Goal: Task Accomplishment & Management: Use online tool/utility

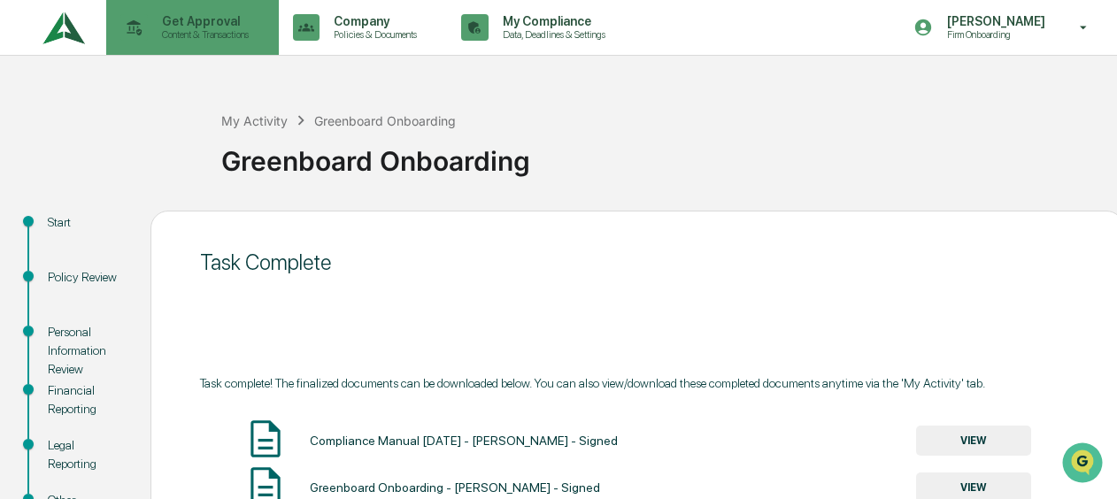
click at [165, 37] on p "Content & Transactions" at bounding box center [203, 34] width 110 height 12
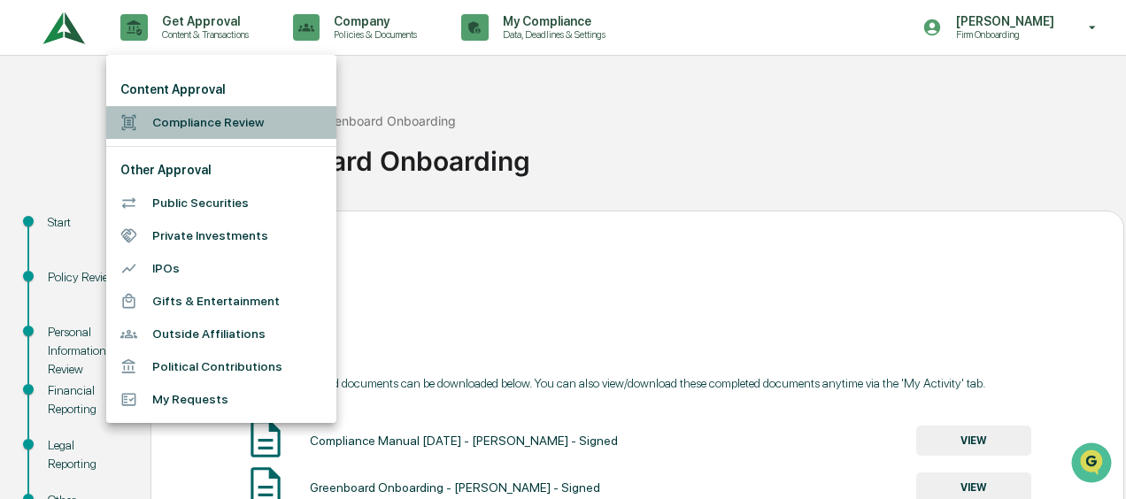
click at [186, 113] on li "Compliance Review" at bounding box center [221, 122] width 230 height 33
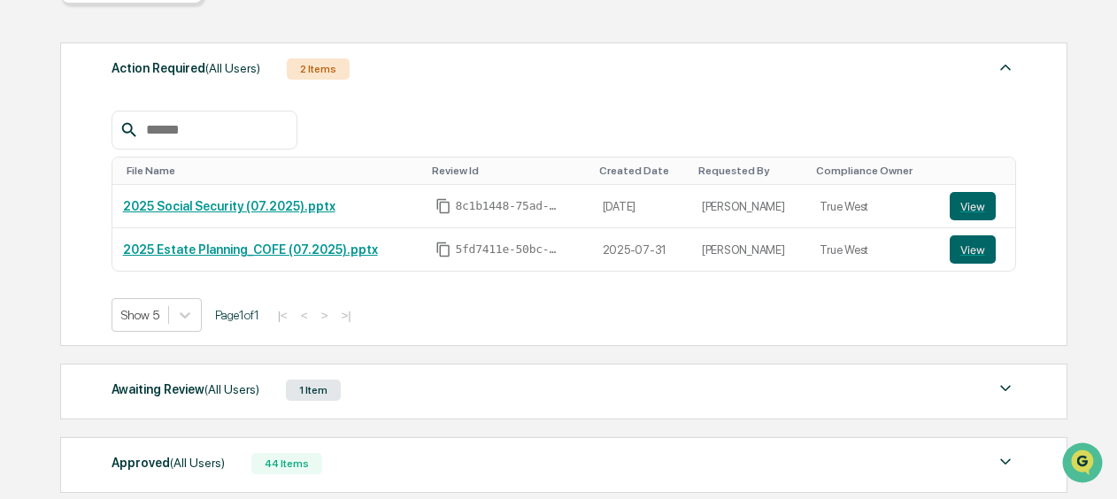
scroll to position [390, 0]
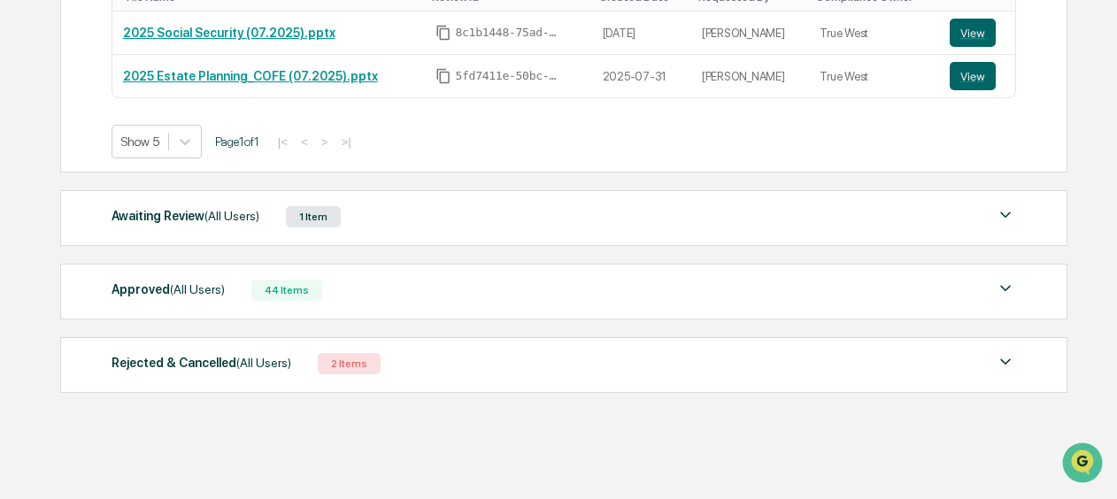
click at [328, 220] on div "1 Item" at bounding box center [313, 216] width 55 height 21
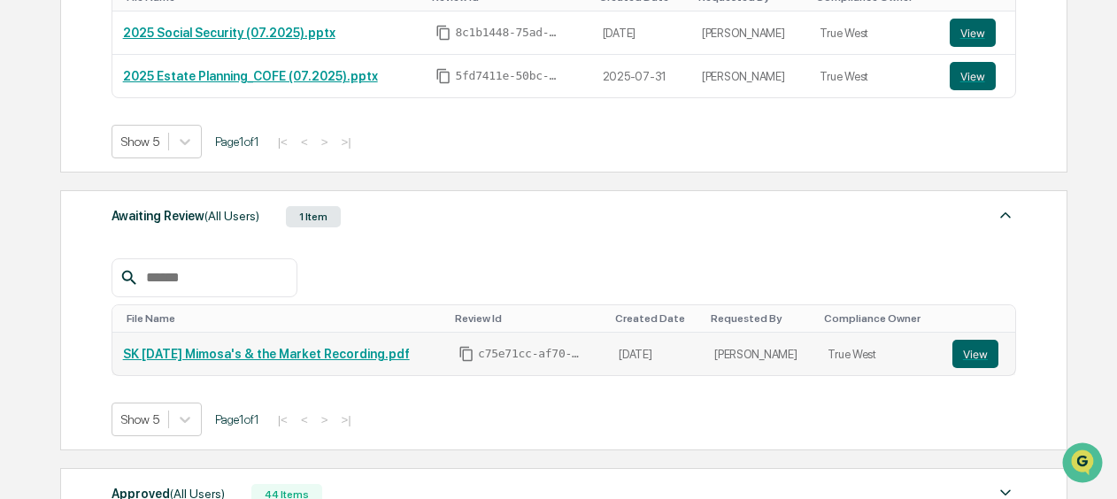
click at [266, 358] on link "SK [DATE] Mimosa's & the Market Recording.pdf" at bounding box center [266, 354] width 287 height 14
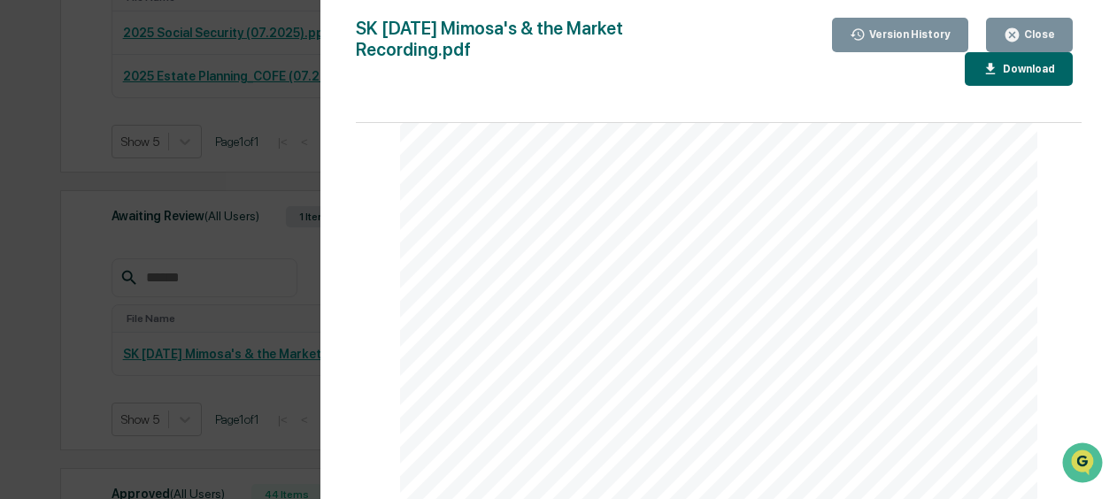
scroll to position [3143, 0]
click at [1019, 35] on icon "button" at bounding box center [1012, 34] width 13 height 13
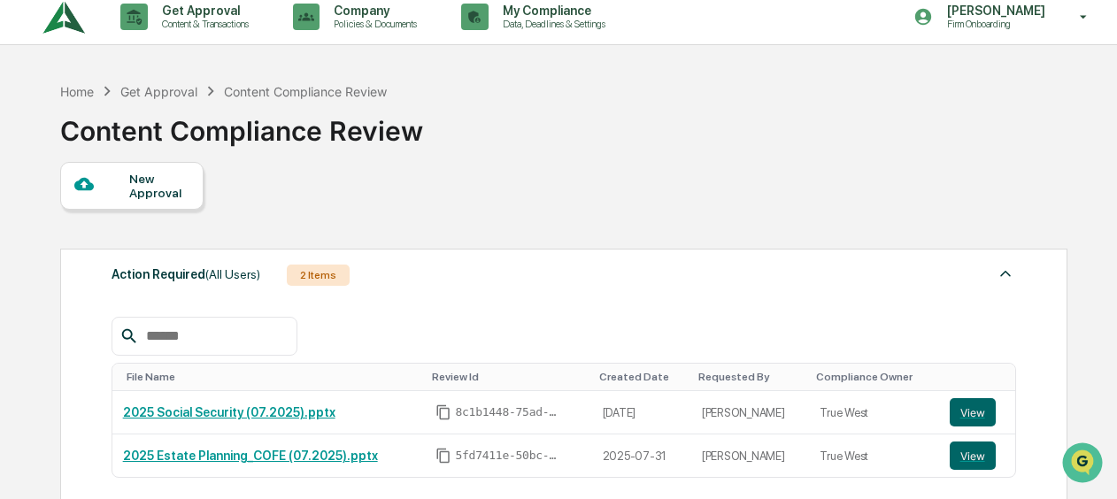
scroll to position [0, 0]
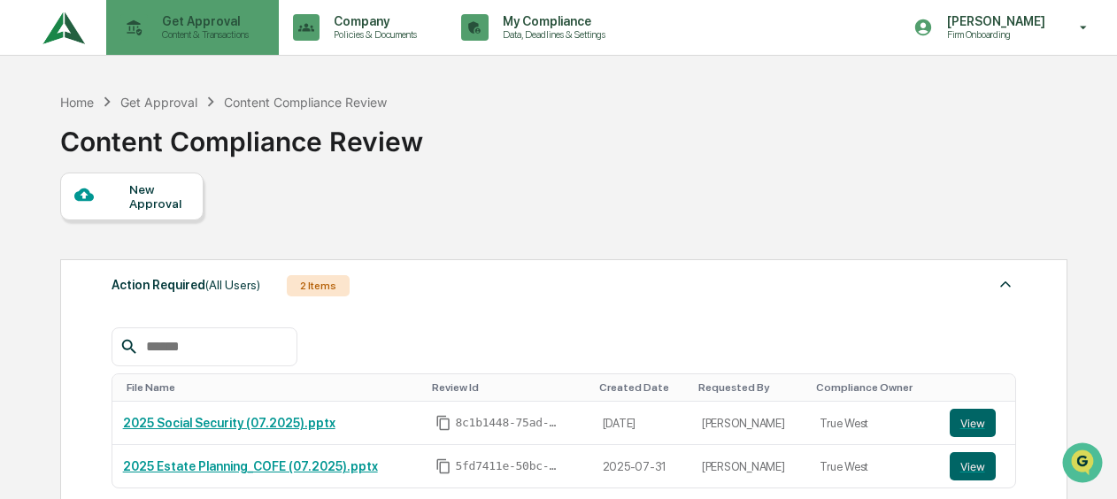
click at [191, 30] on p "Content & Transactions" at bounding box center [203, 34] width 110 height 12
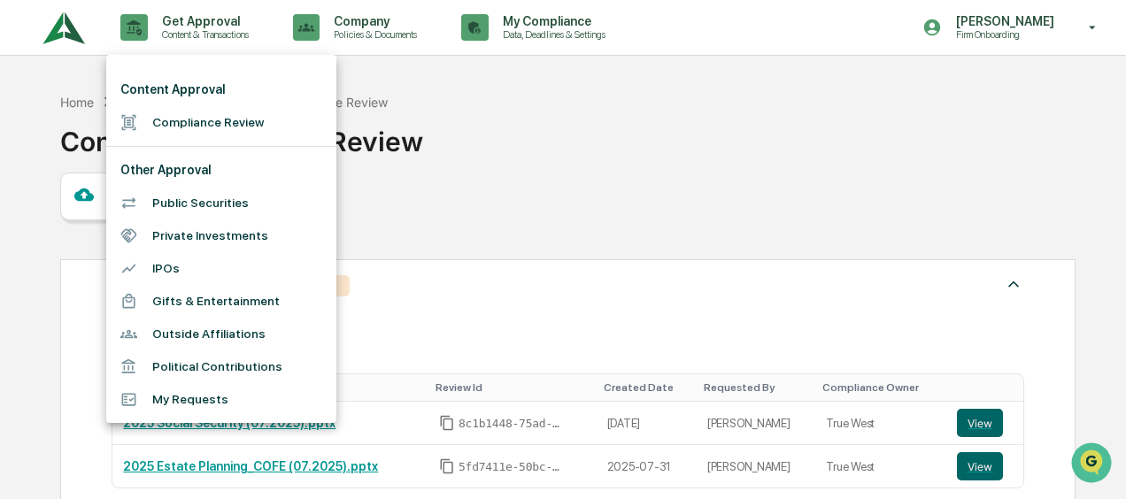
click at [475, 140] on div at bounding box center [563, 249] width 1126 height 499
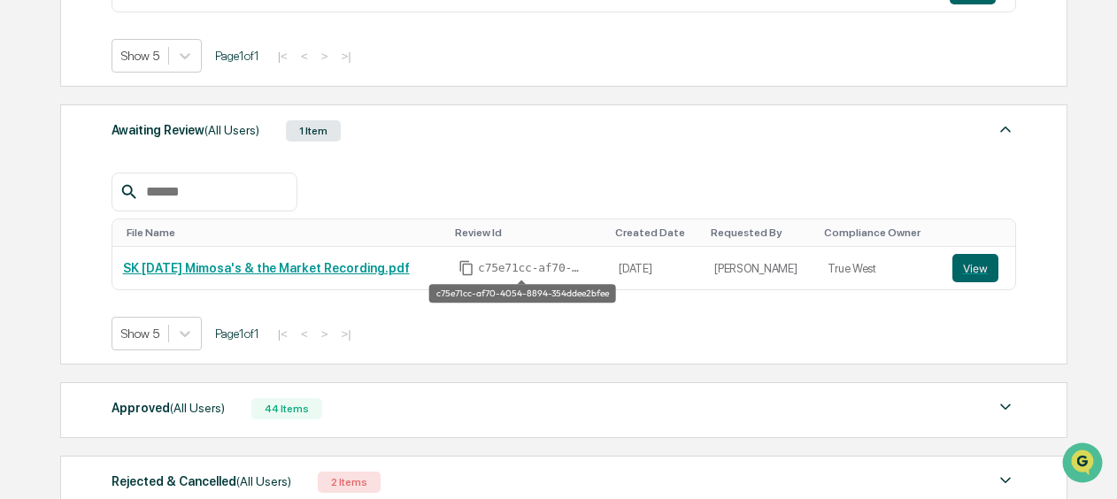
scroll to position [416, 0]
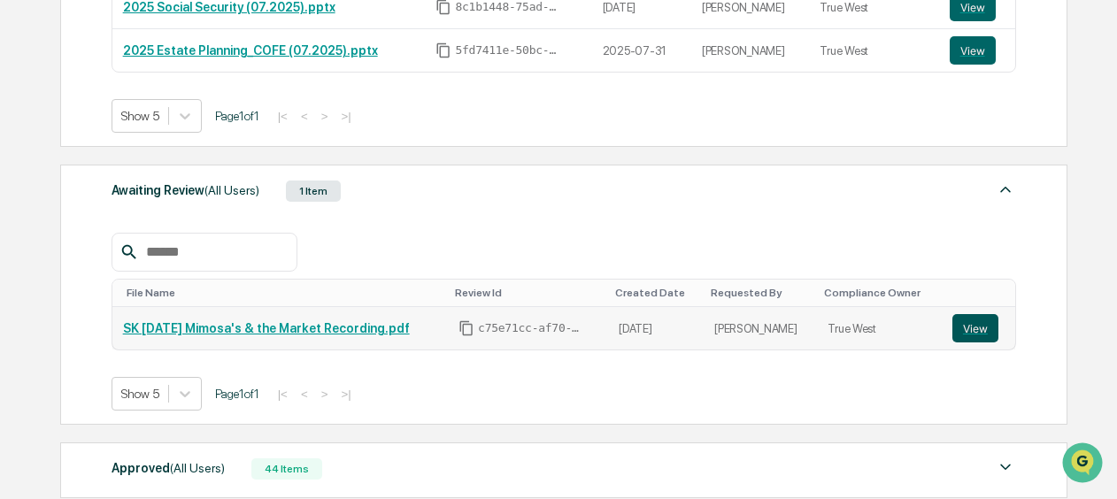
click at [974, 322] on button "View" at bounding box center [976, 328] width 46 height 28
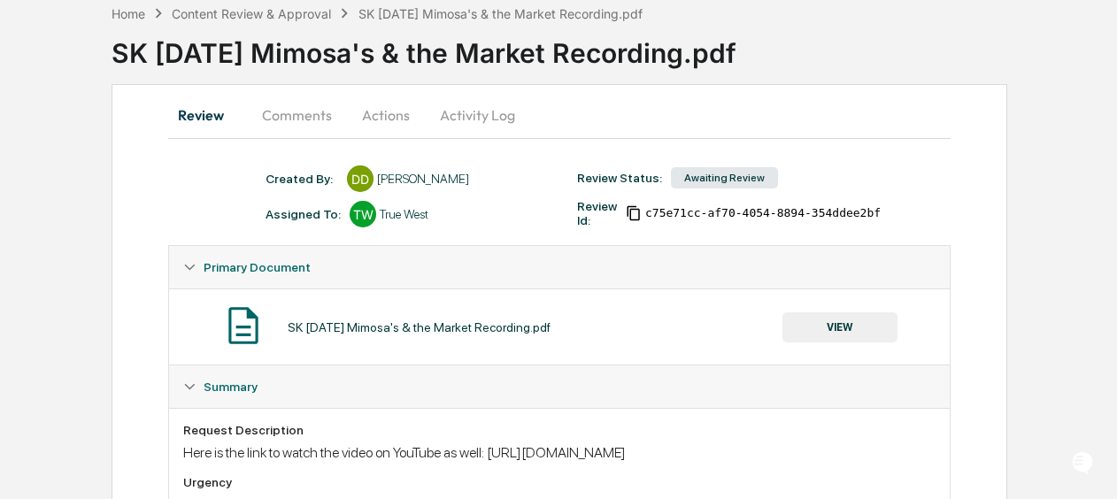
click at [306, 122] on button "Comments" at bounding box center [297, 115] width 98 height 42
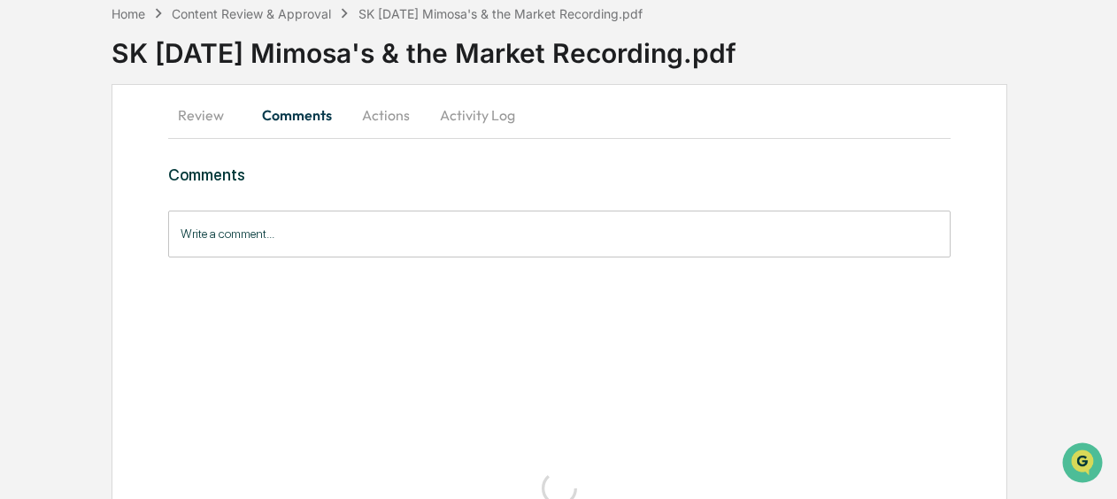
scroll to position [9, 0]
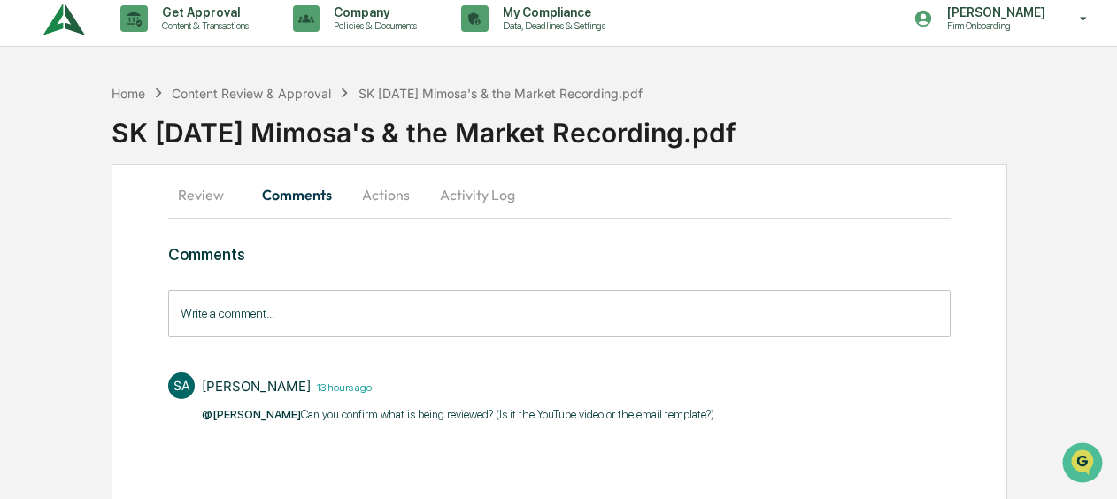
click at [303, 308] on input "Write a comment..." at bounding box center [559, 313] width 782 height 47
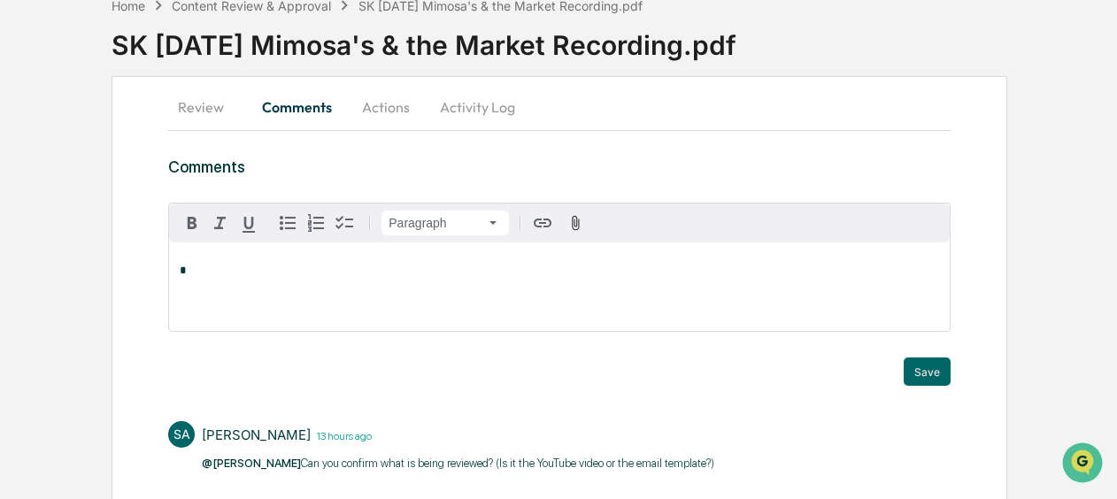
scroll to position [97, 0]
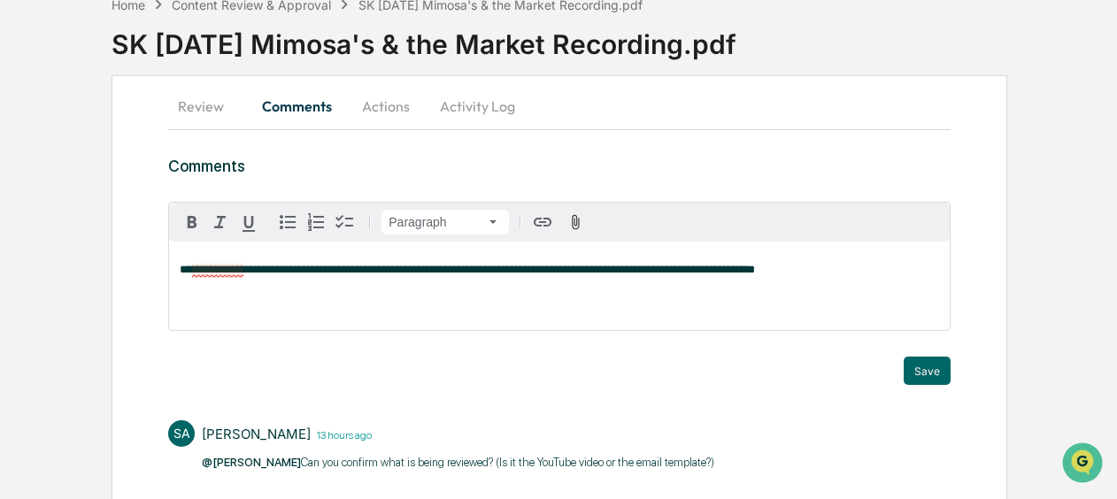
click at [223, 278] on div "**********" at bounding box center [559, 286] width 780 height 89
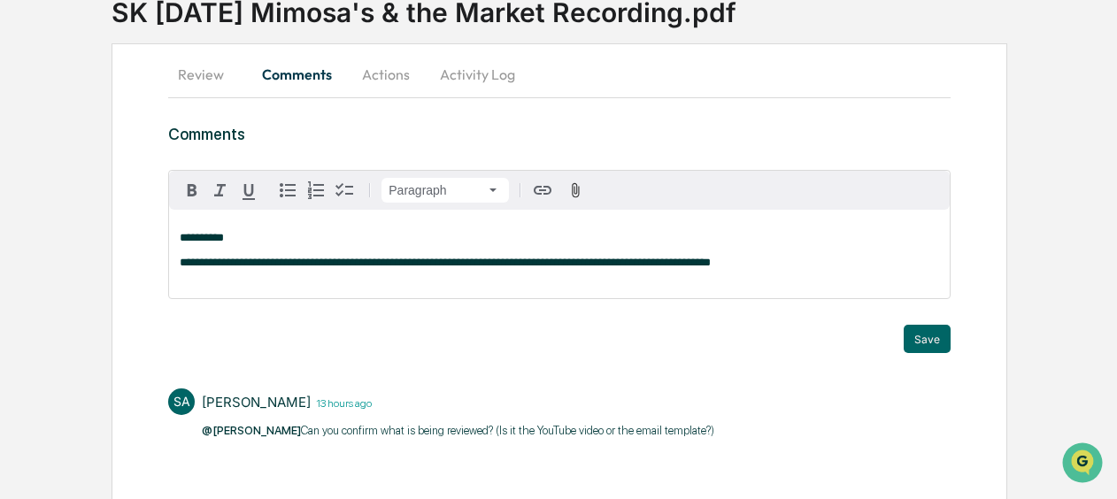
scroll to position [145, 0]
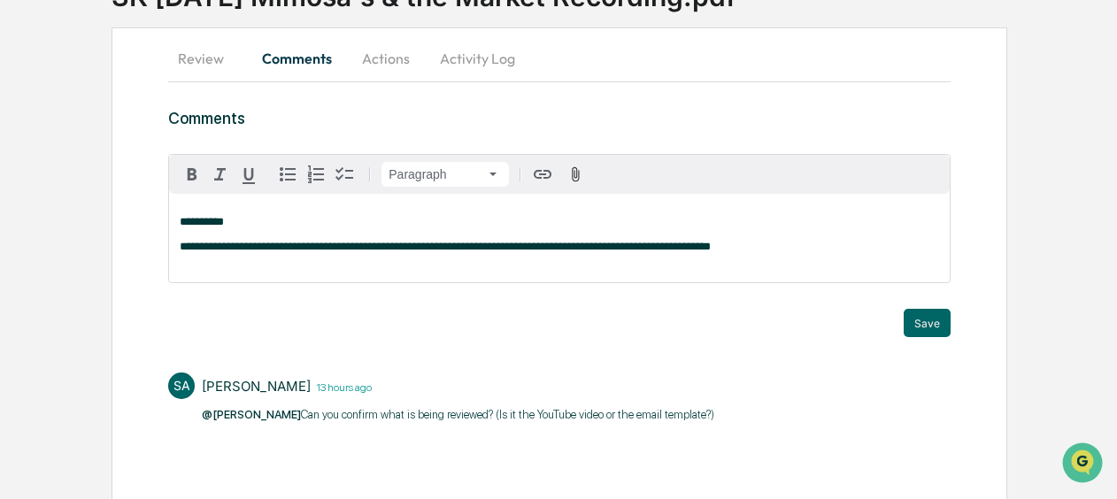
click at [765, 259] on div "**********" at bounding box center [559, 238] width 780 height 89
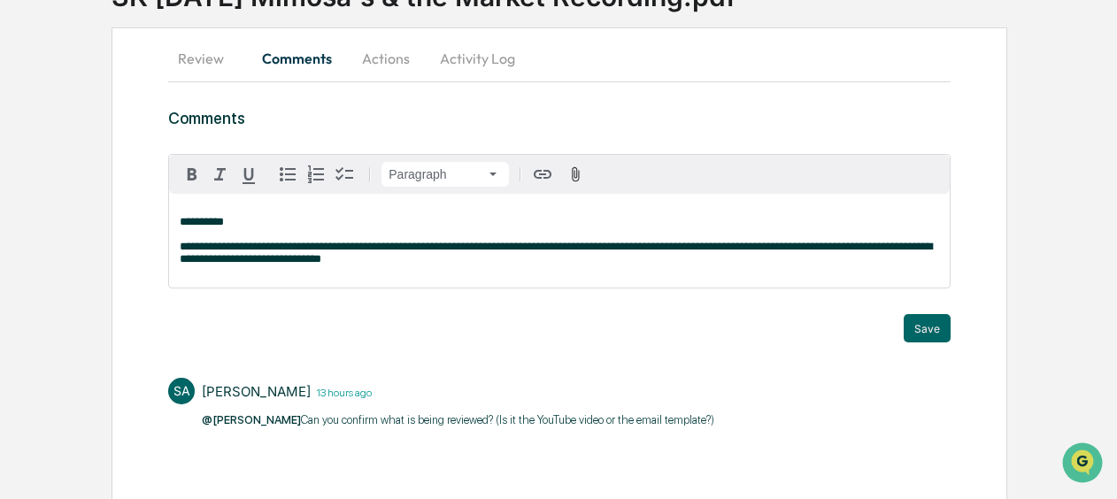
click at [405, 256] on span "**********" at bounding box center [556, 253] width 753 height 24
click at [912, 340] on button "Save" at bounding box center [927, 328] width 47 height 28
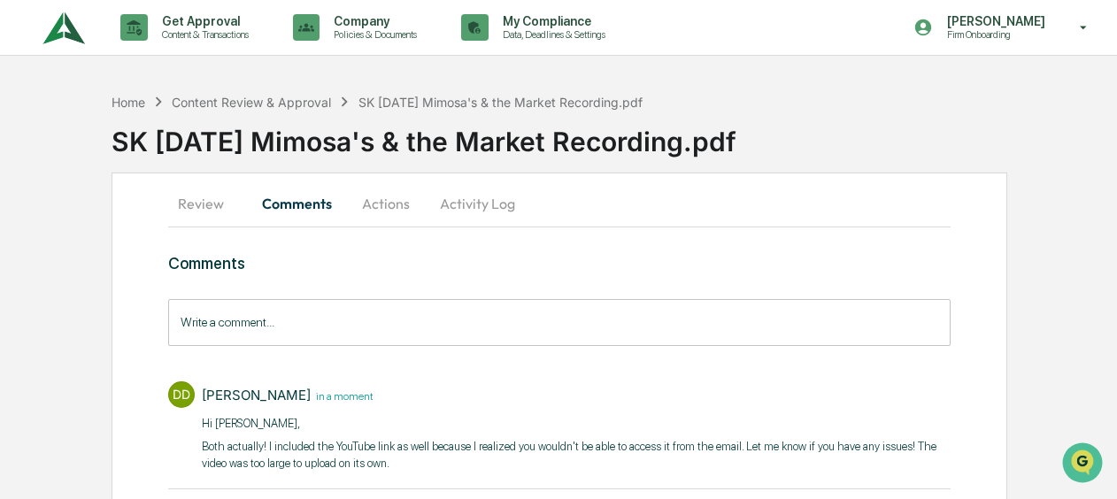
scroll to position [0, 0]
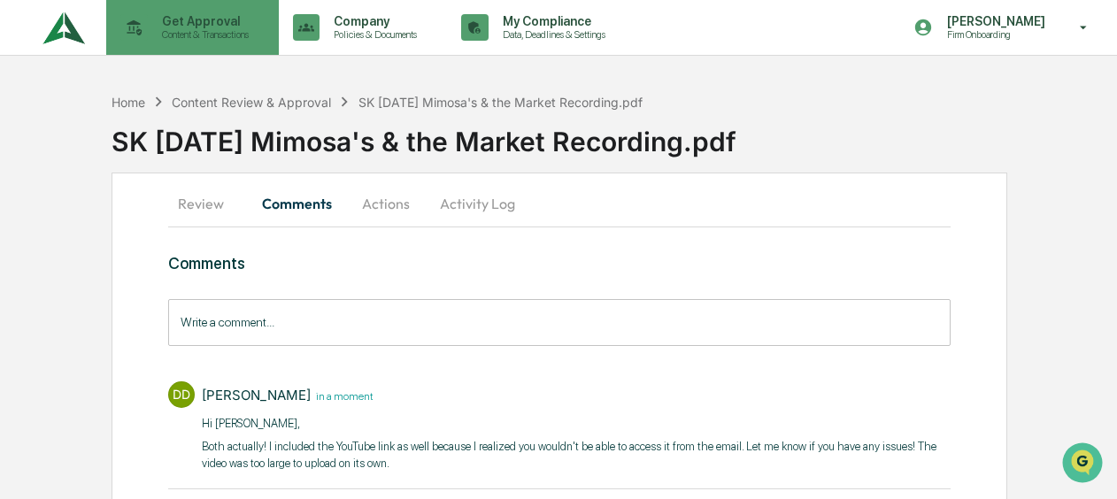
click at [185, 31] on p "Content & Transactions" at bounding box center [203, 34] width 110 height 12
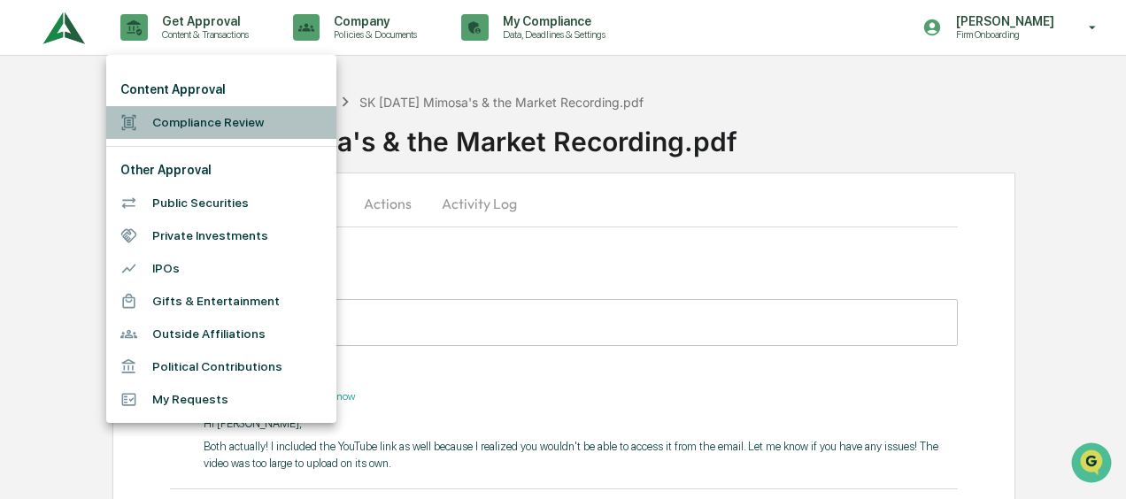
click at [181, 110] on li "Compliance Review" at bounding box center [221, 122] width 230 height 33
